Goal: Transaction & Acquisition: Purchase product/service

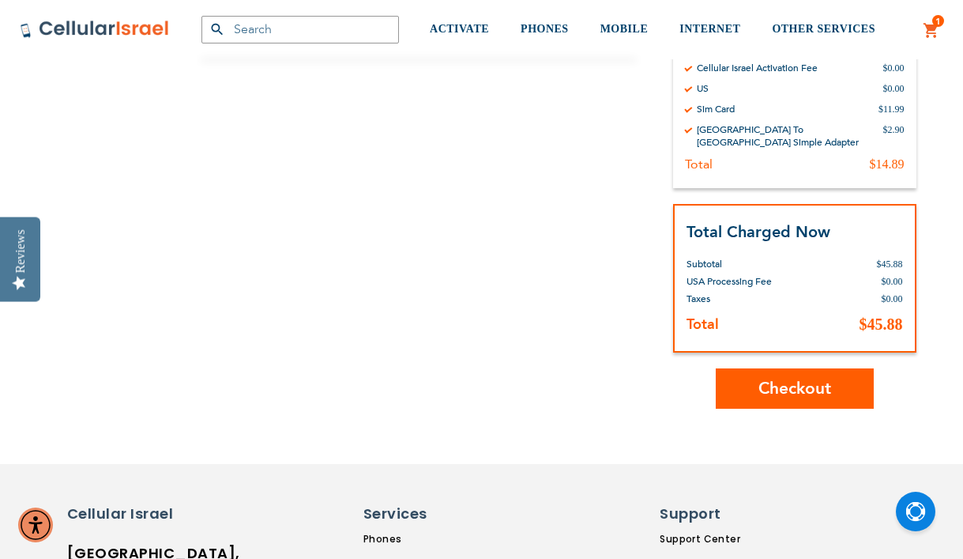
scroll to position [491, 0]
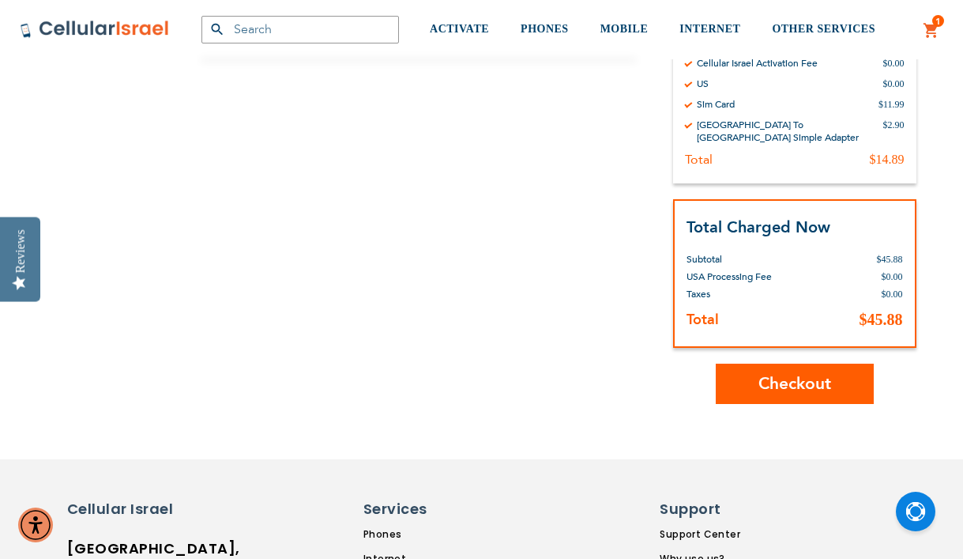
type input "Shragi Turner"
click at [773, 373] on span "Checkout" at bounding box center [795, 383] width 73 height 23
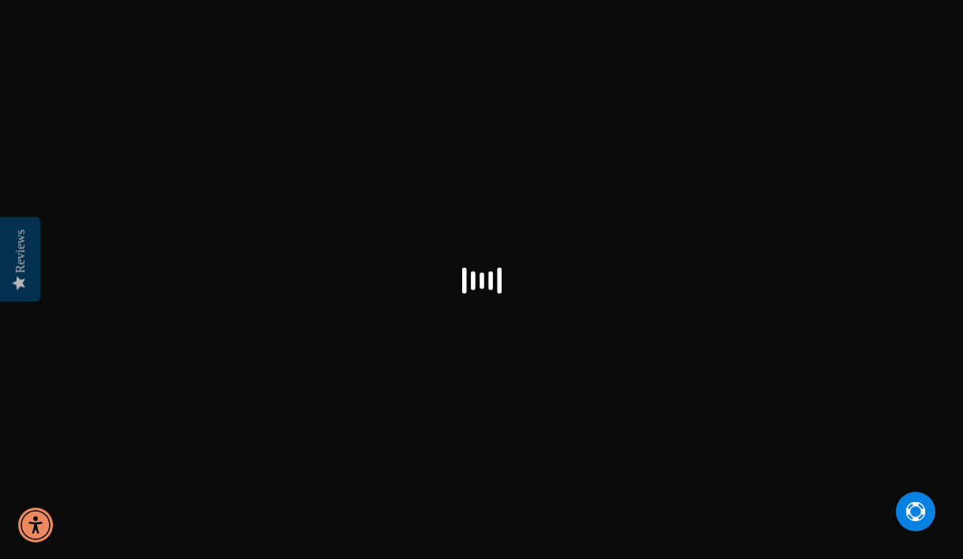
select select "US"
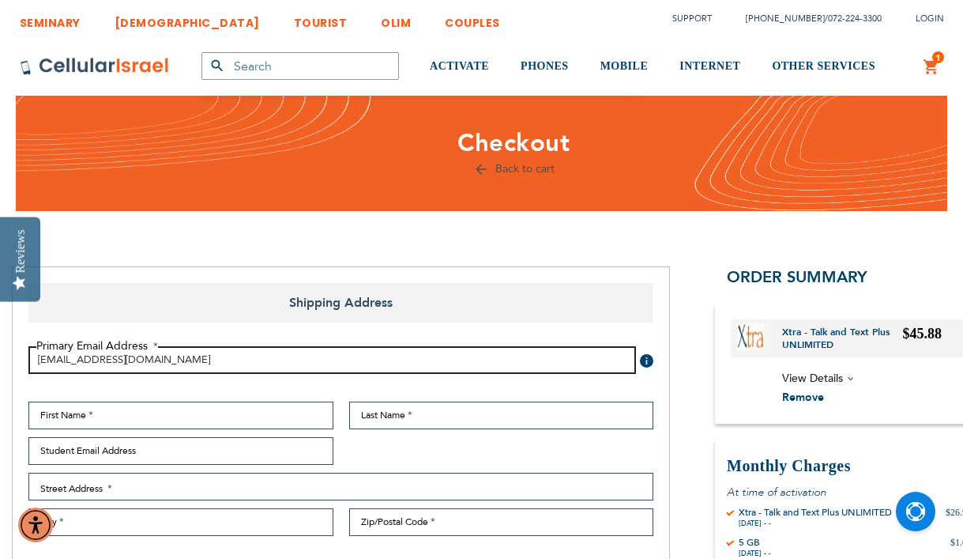
type input "[EMAIL_ADDRESS][DOMAIN_NAME]"
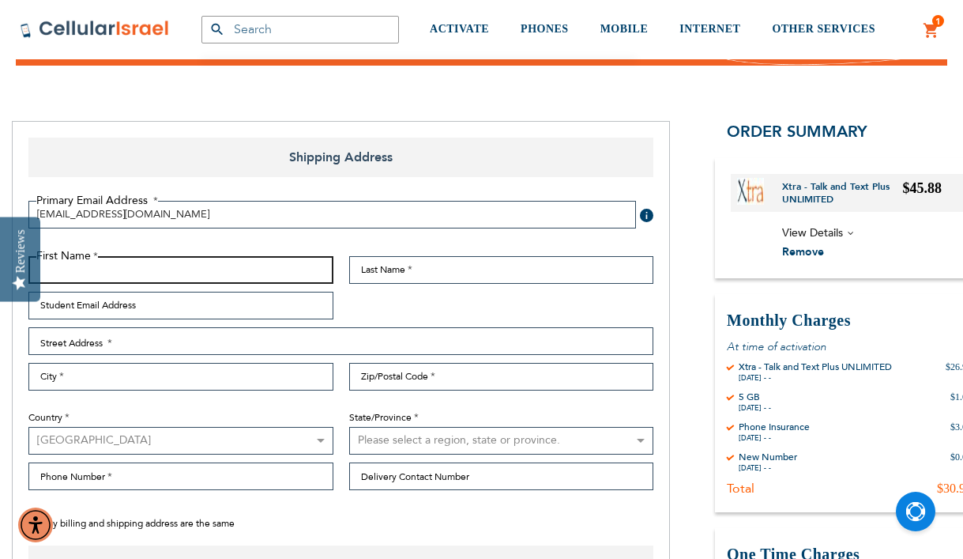
scroll to position [144, 0]
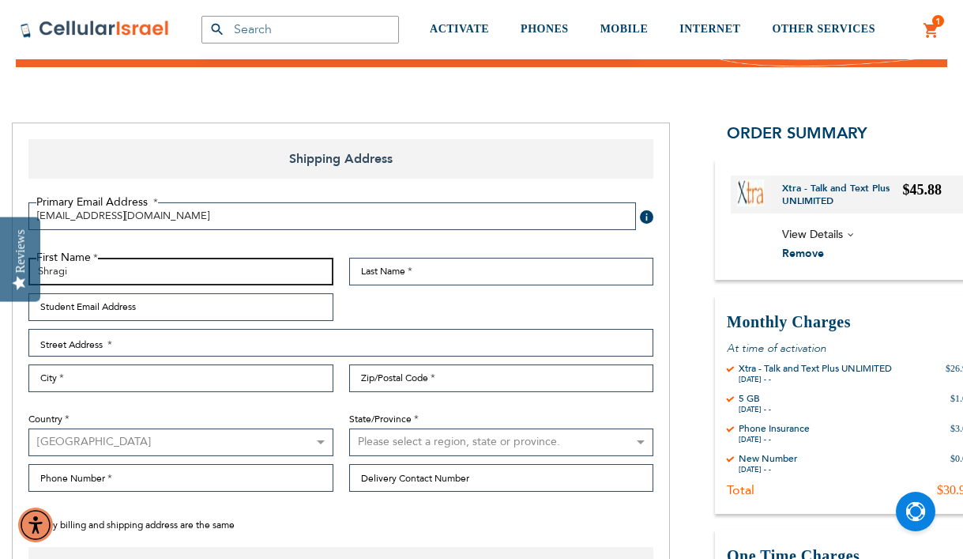
type input "Shragi"
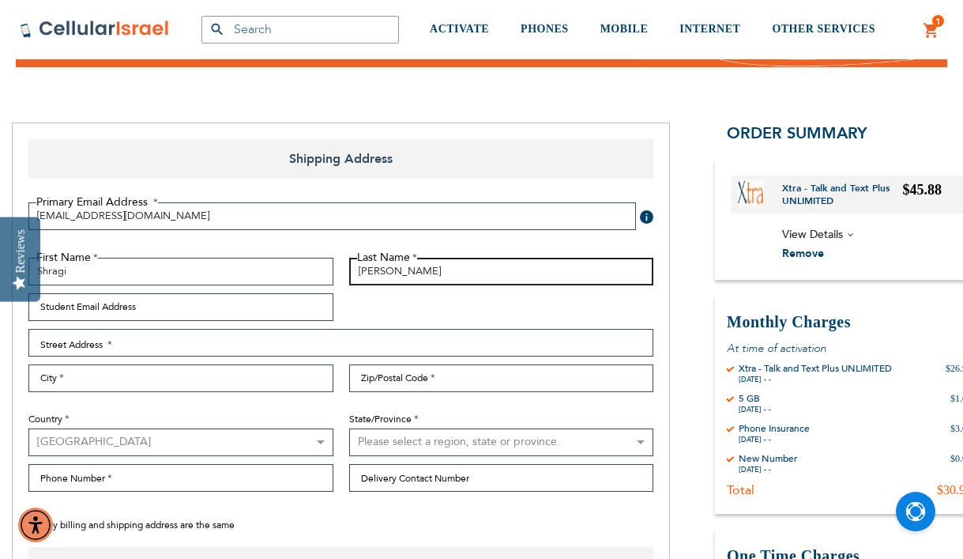
type input "[PERSON_NAME]"
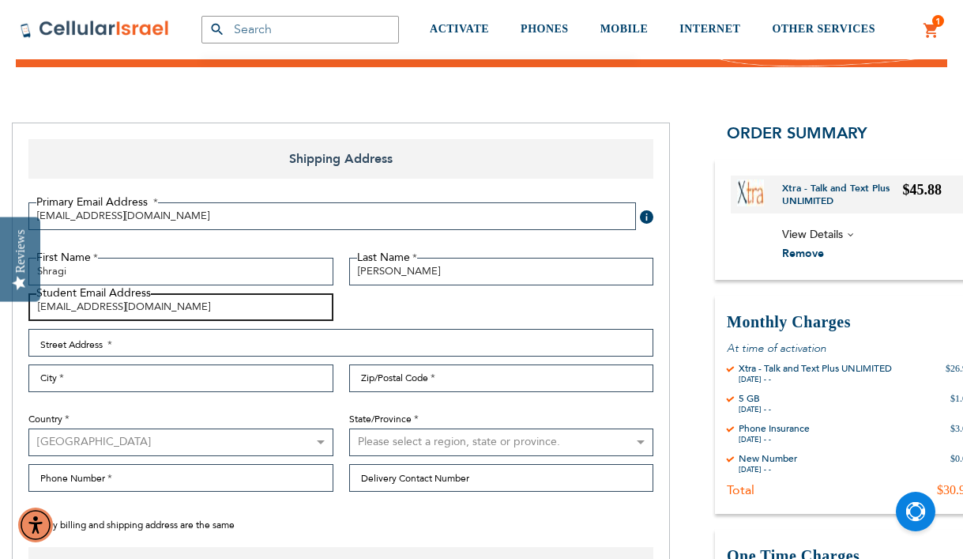
type input "[EMAIL_ADDRESS][DOMAIN_NAME]"
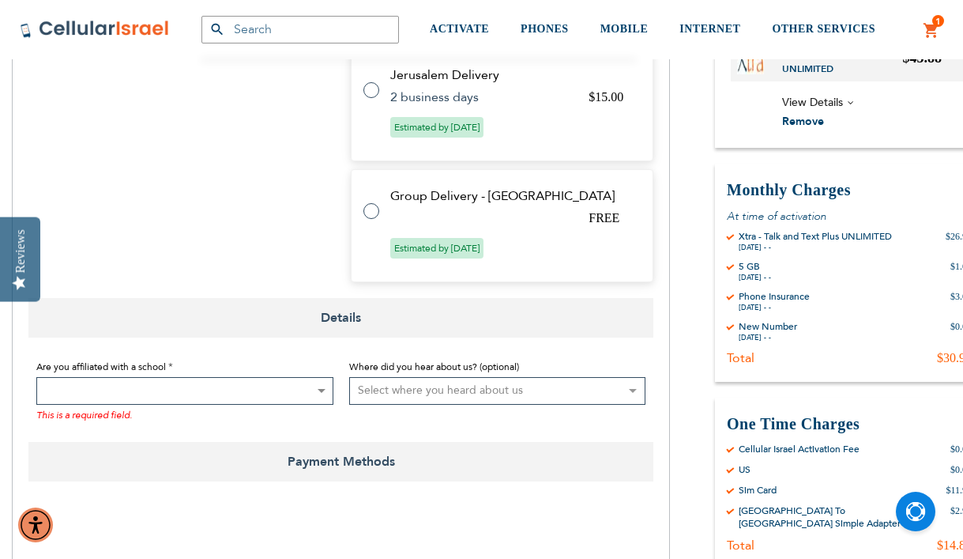
scroll to position [905, 0]
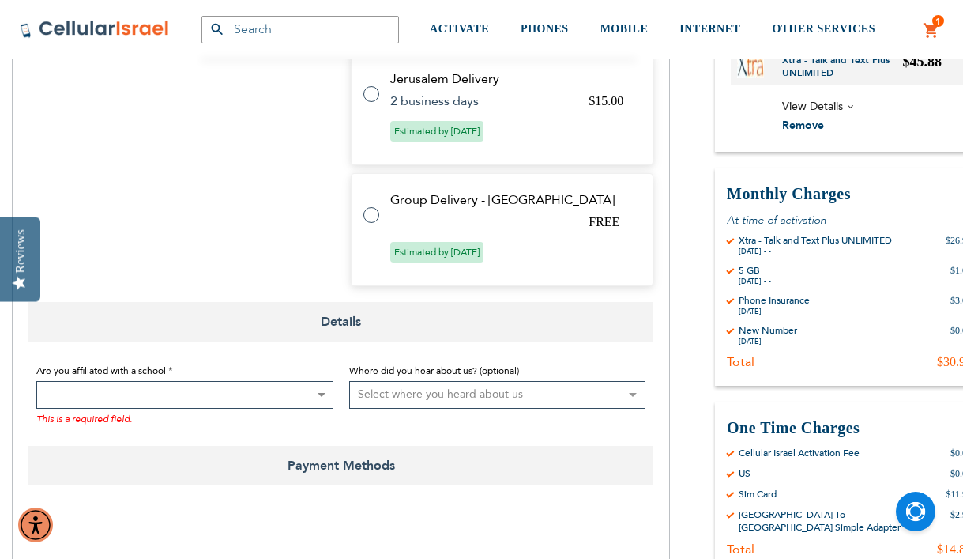
click at [367, 205] on label at bounding box center [379, 205] width 32 height 0
radio input "true"
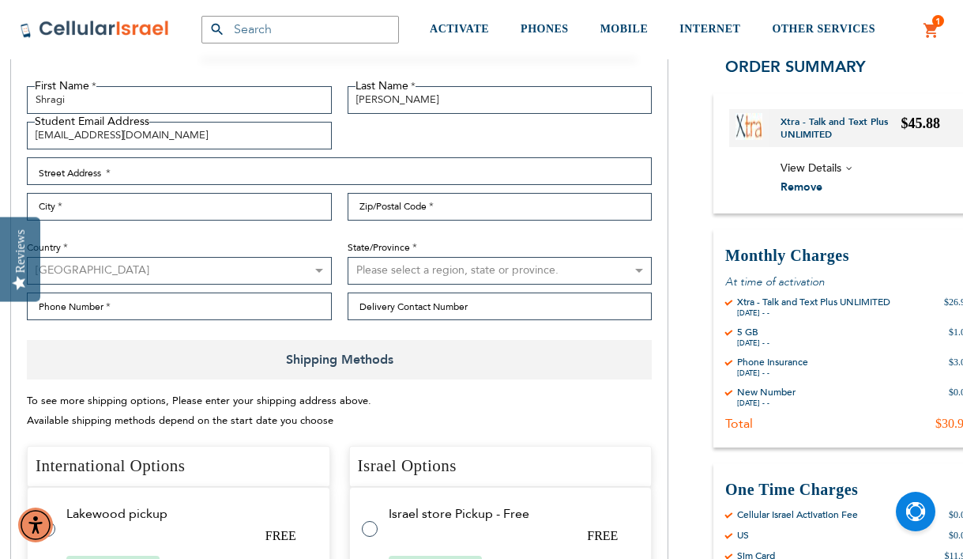
scroll to position [316, 2]
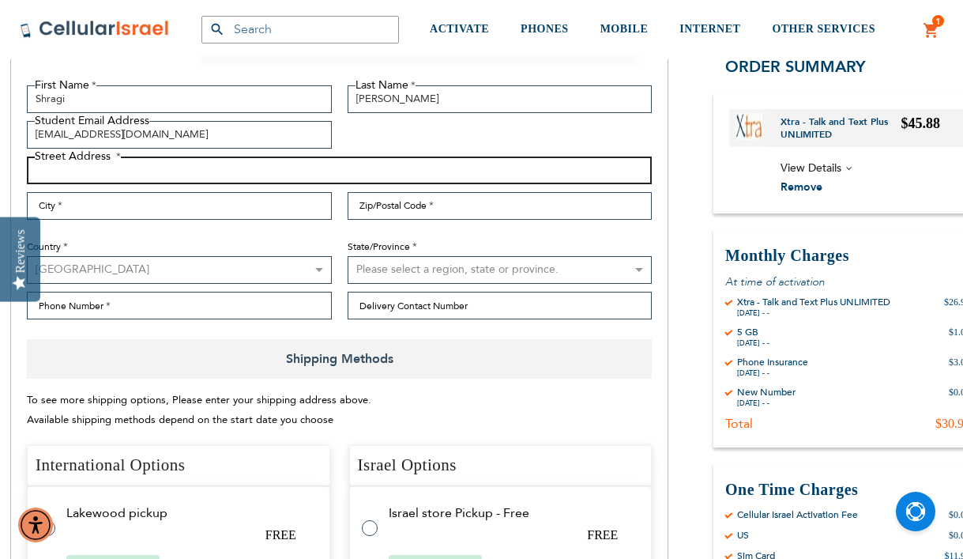
click at [198, 171] on input "Street Address: Line 1" at bounding box center [339, 170] width 625 height 28
type input "1051"
type input "[STREET_ADDRESS]"
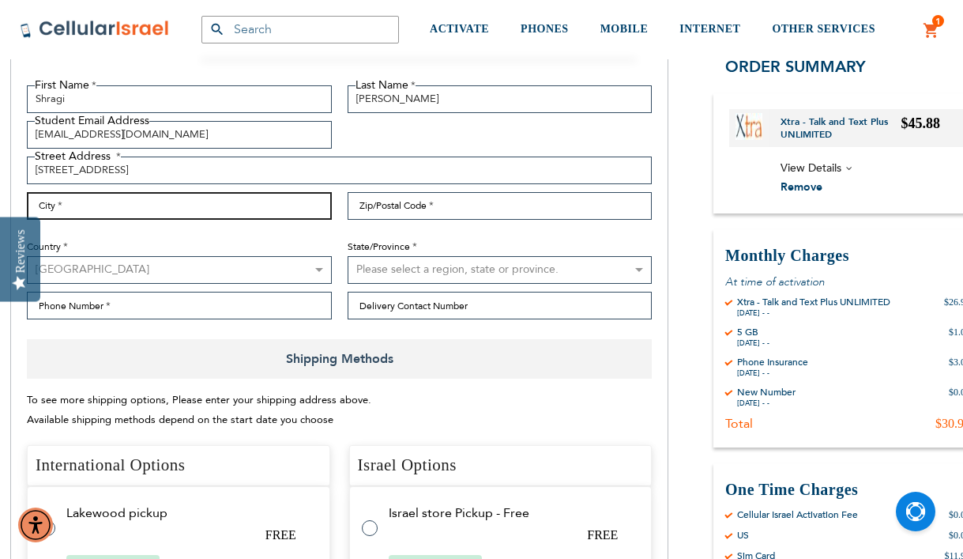
type input "[GEOGRAPHIC_DATA]"
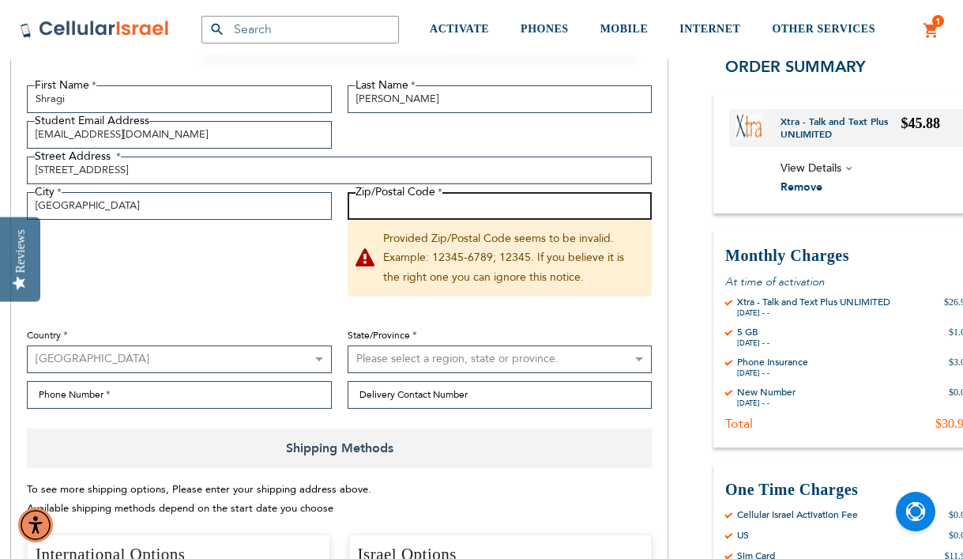
type input "11210"
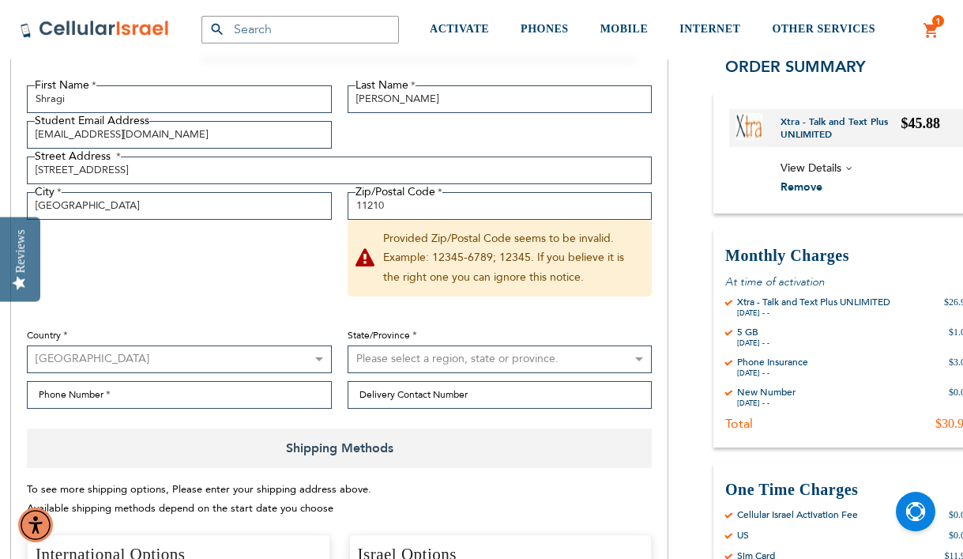
select select "43"
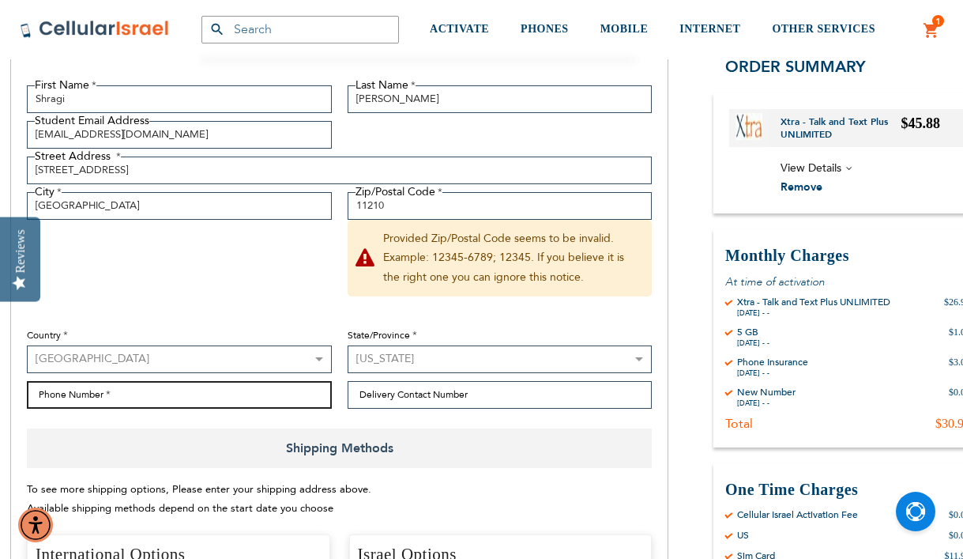
type input "7183389409"
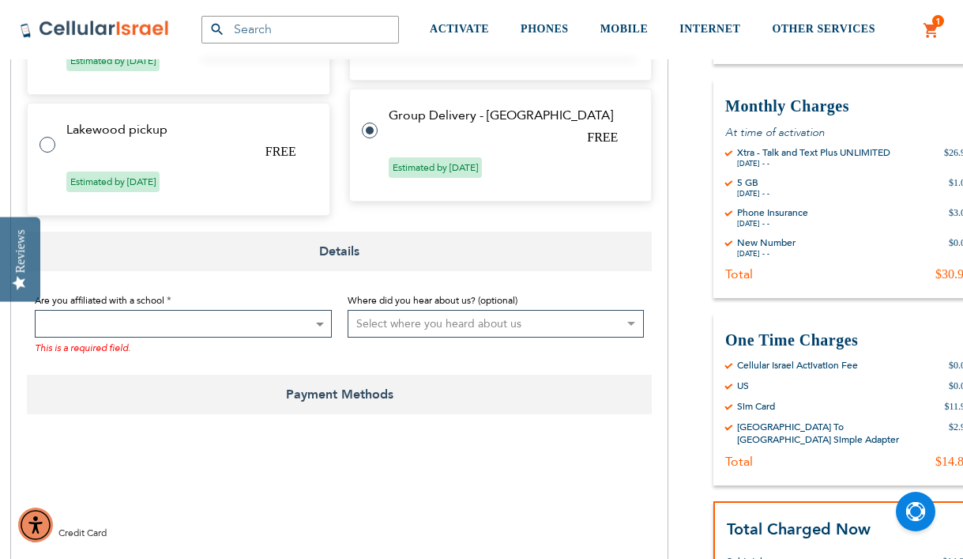
scroll to position [973, 2]
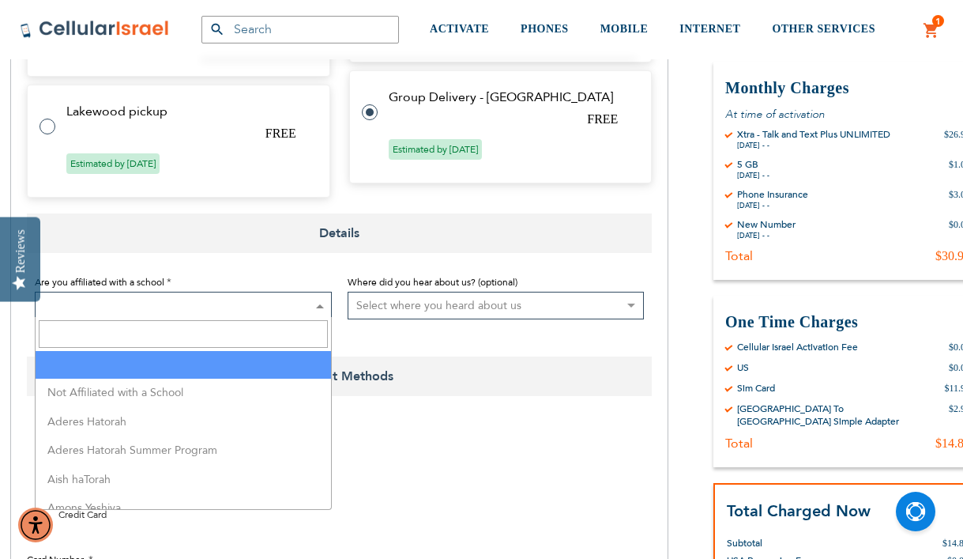
click at [320, 305] on b at bounding box center [320, 306] width 8 height 4
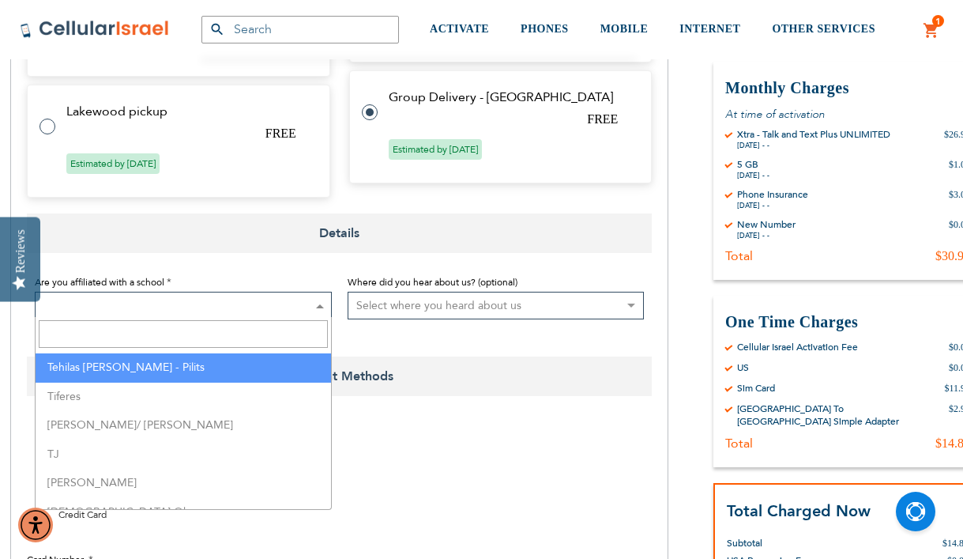
scroll to position [3951, 0]
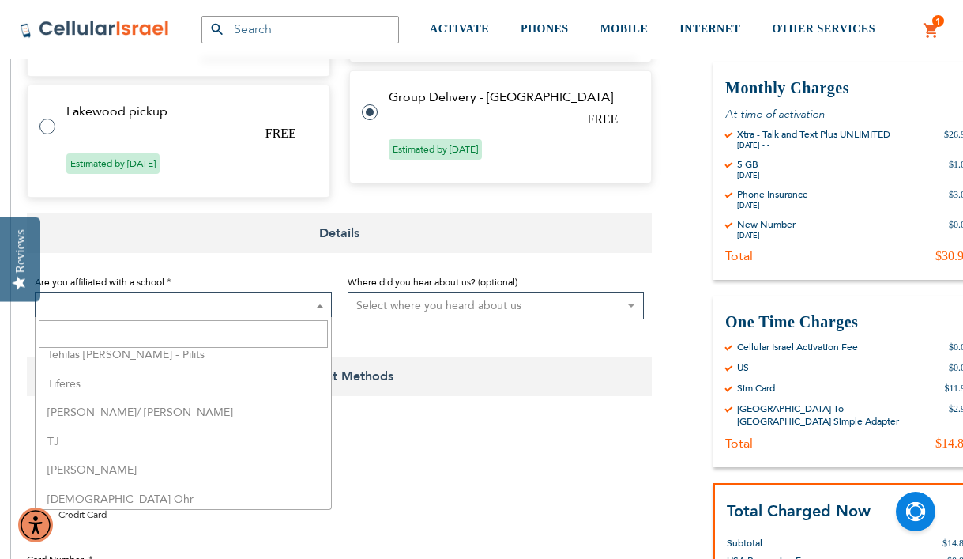
select select "163"
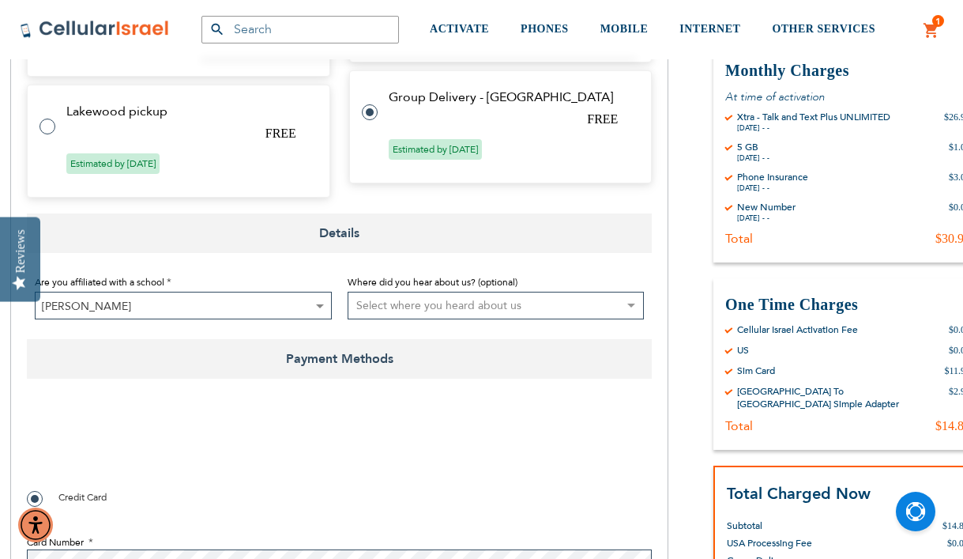
select select "4"
checkbox input "true"
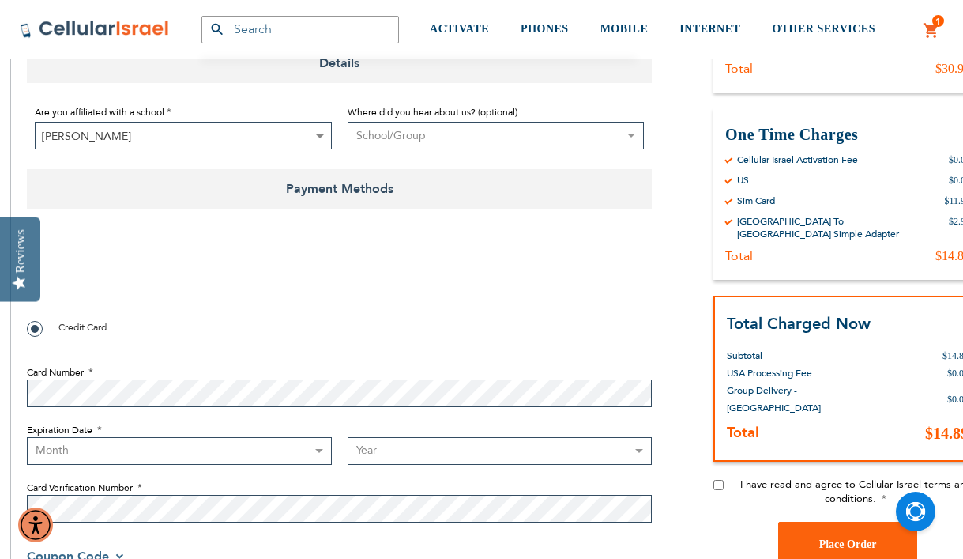
scroll to position [1175, 2]
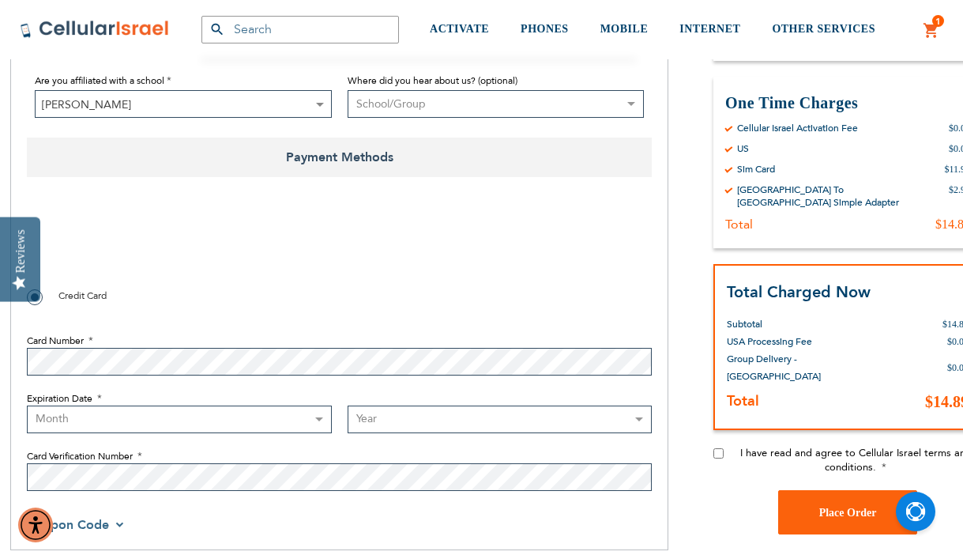
select select "3"
select select "2030"
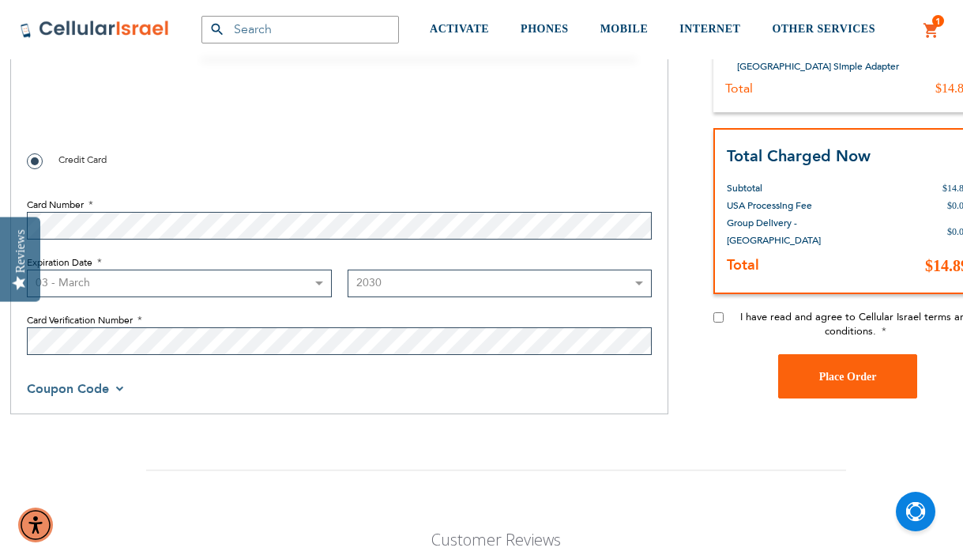
scroll to position [1316, 2]
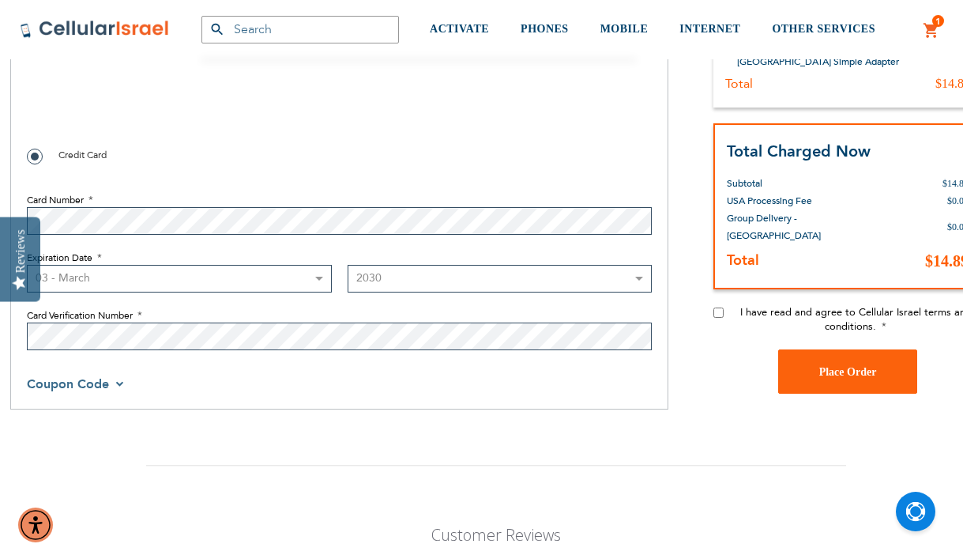
click at [719, 308] on input "I have read and agree to Cellular Israel terms and conditions." at bounding box center [718, 312] width 10 height 10
checkbox input "true"
click at [839, 372] on span "Place Order" at bounding box center [848, 371] width 58 height 12
